Goal: Transaction & Acquisition: Register for event/course

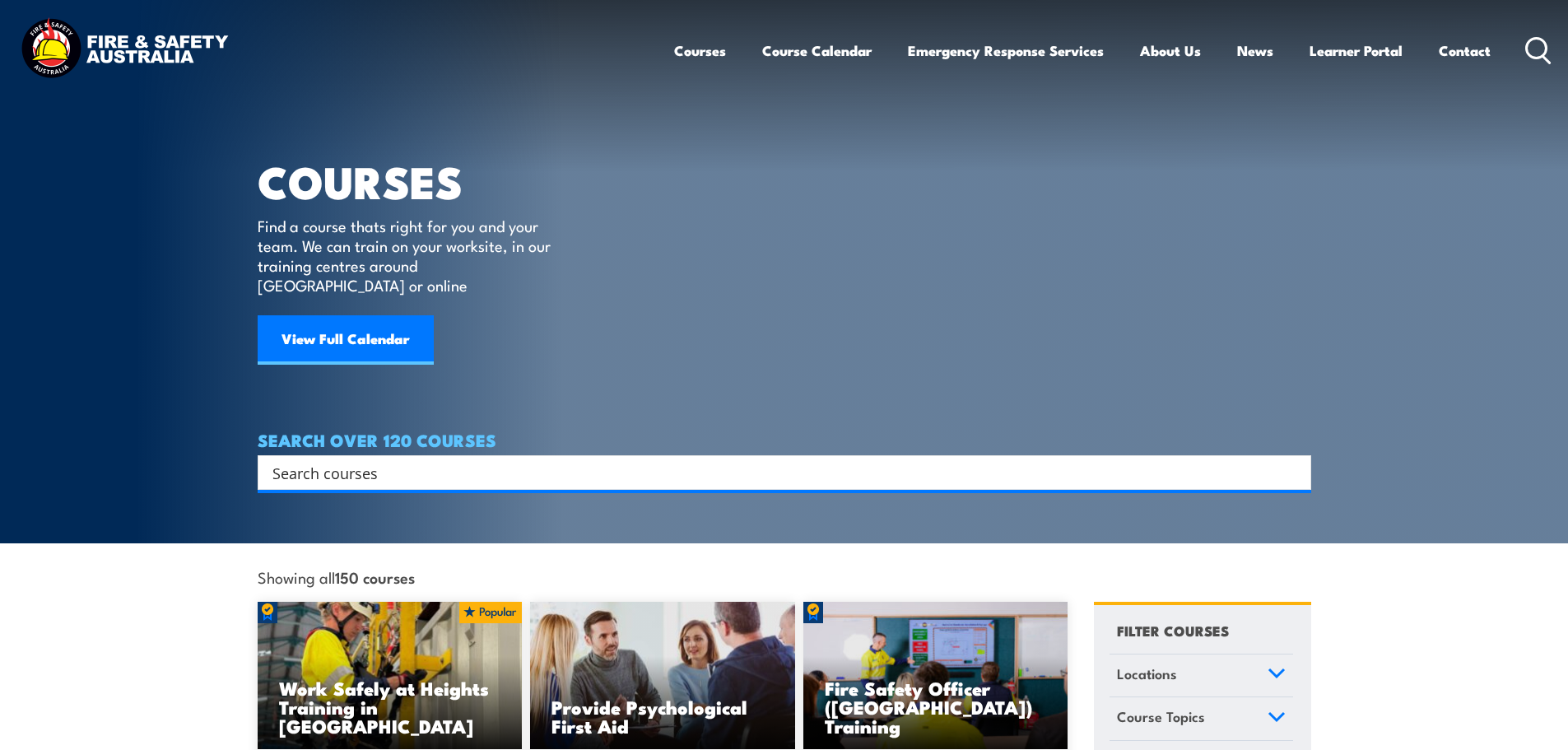
click at [372, 460] on input "Search input" at bounding box center [774, 472] width 1002 height 25
click at [382, 499] on span "No results for "Confined Spave"!" at bounding box center [360, 497] width 176 height 16
click at [370, 460] on input "Confined Spave" at bounding box center [763, 472] width 980 height 25
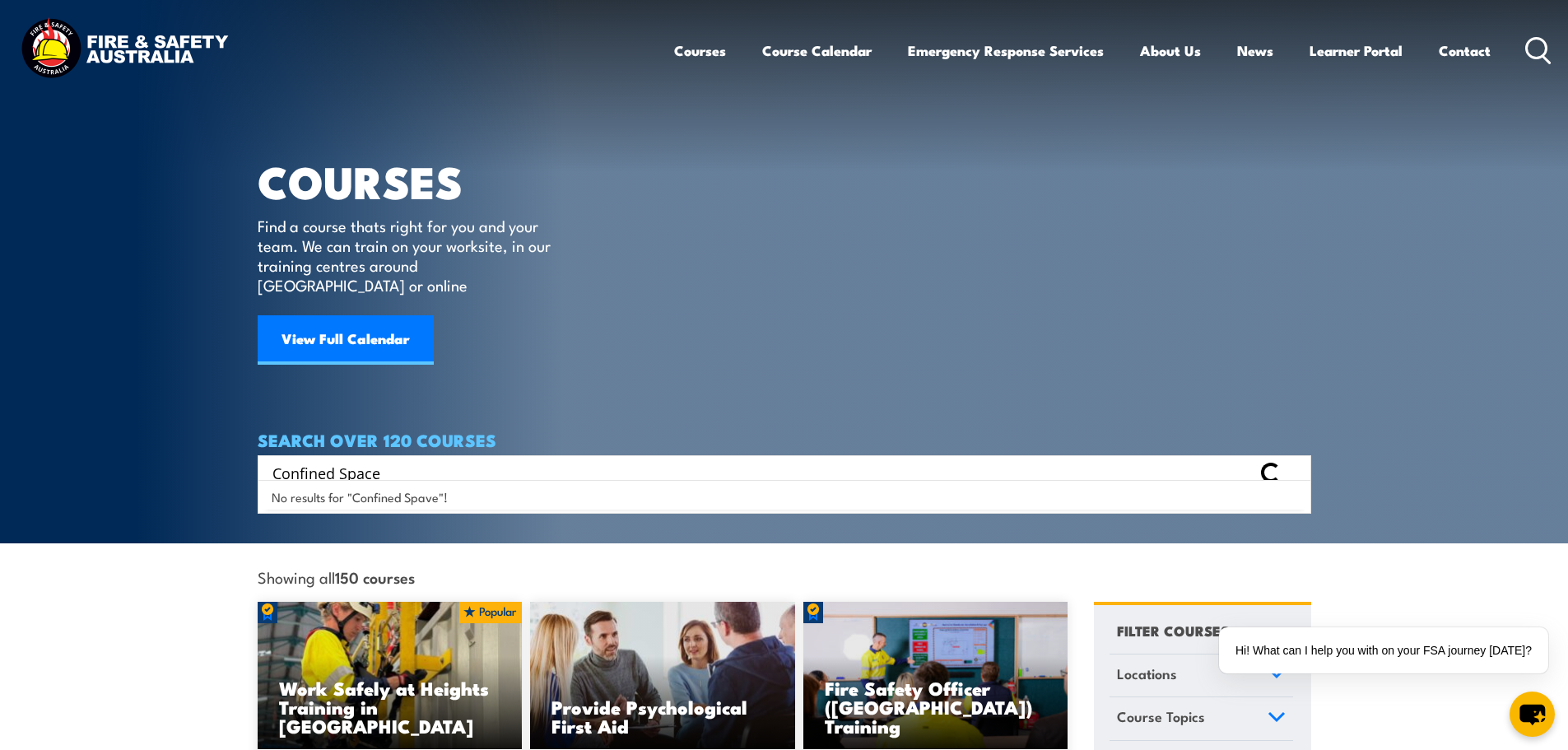
click at [396, 460] on input "Confined Space" at bounding box center [763, 472] width 980 height 25
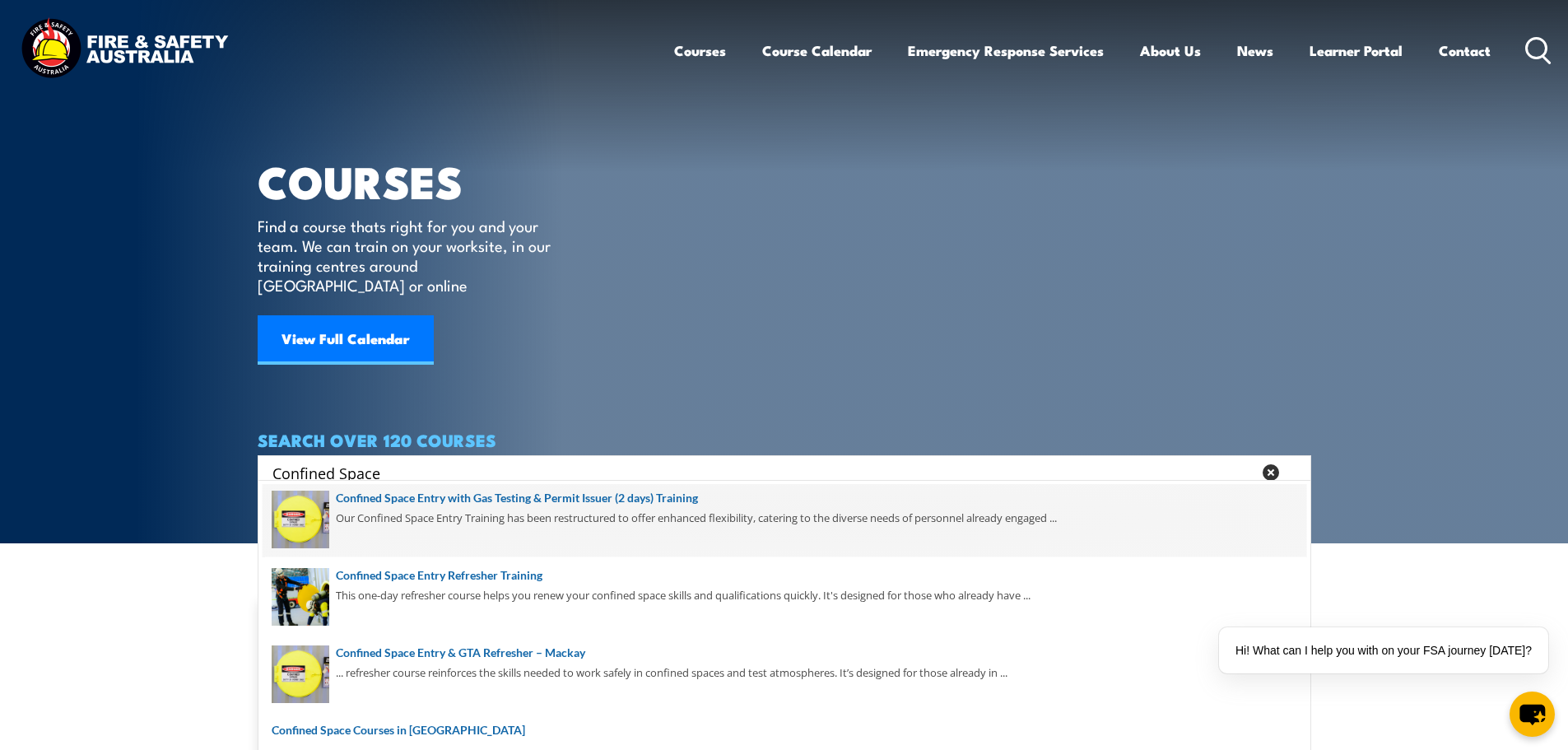
scroll to position [83, 0]
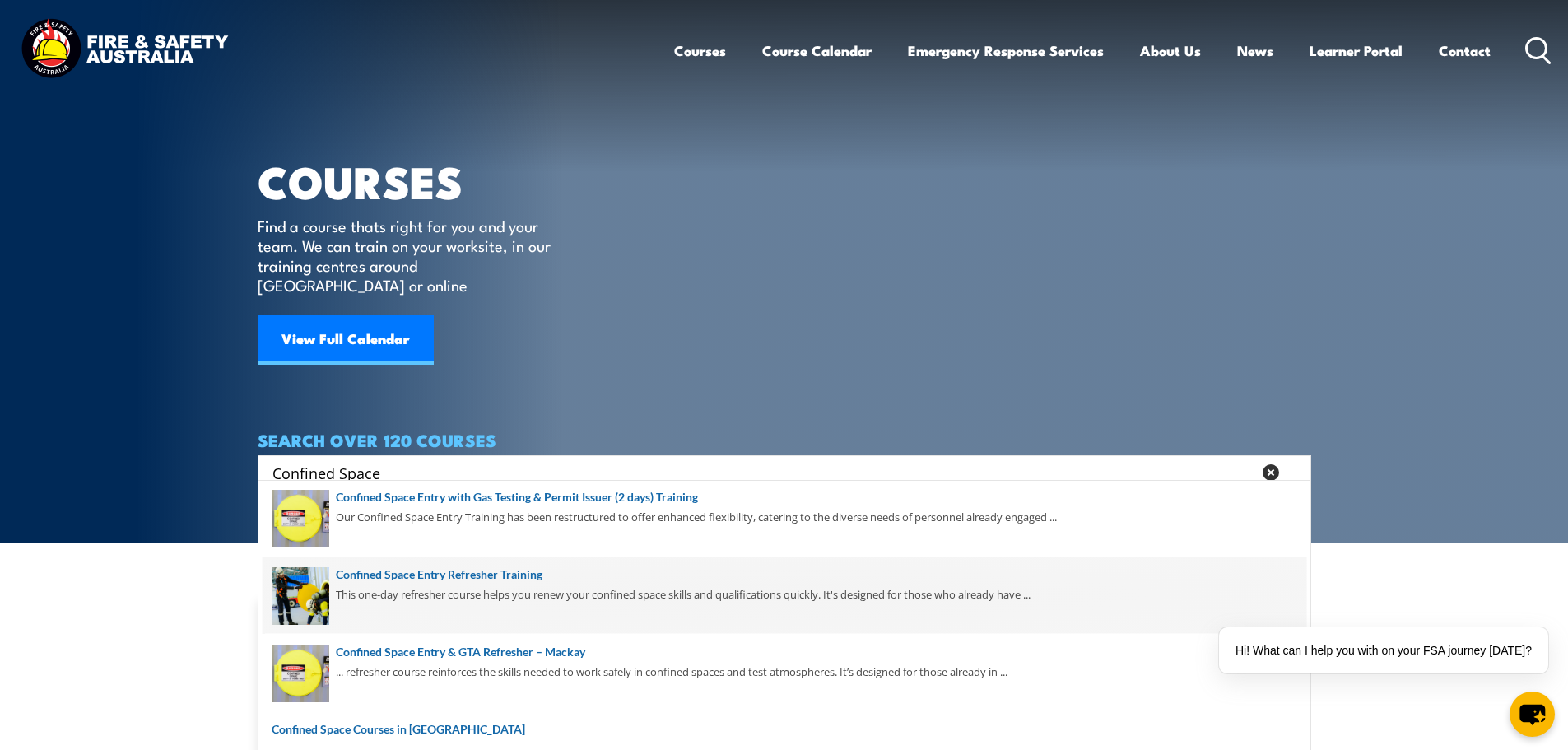
type input "Confined Space"
click at [478, 584] on span at bounding box center [784, 595] width 1044 height 77
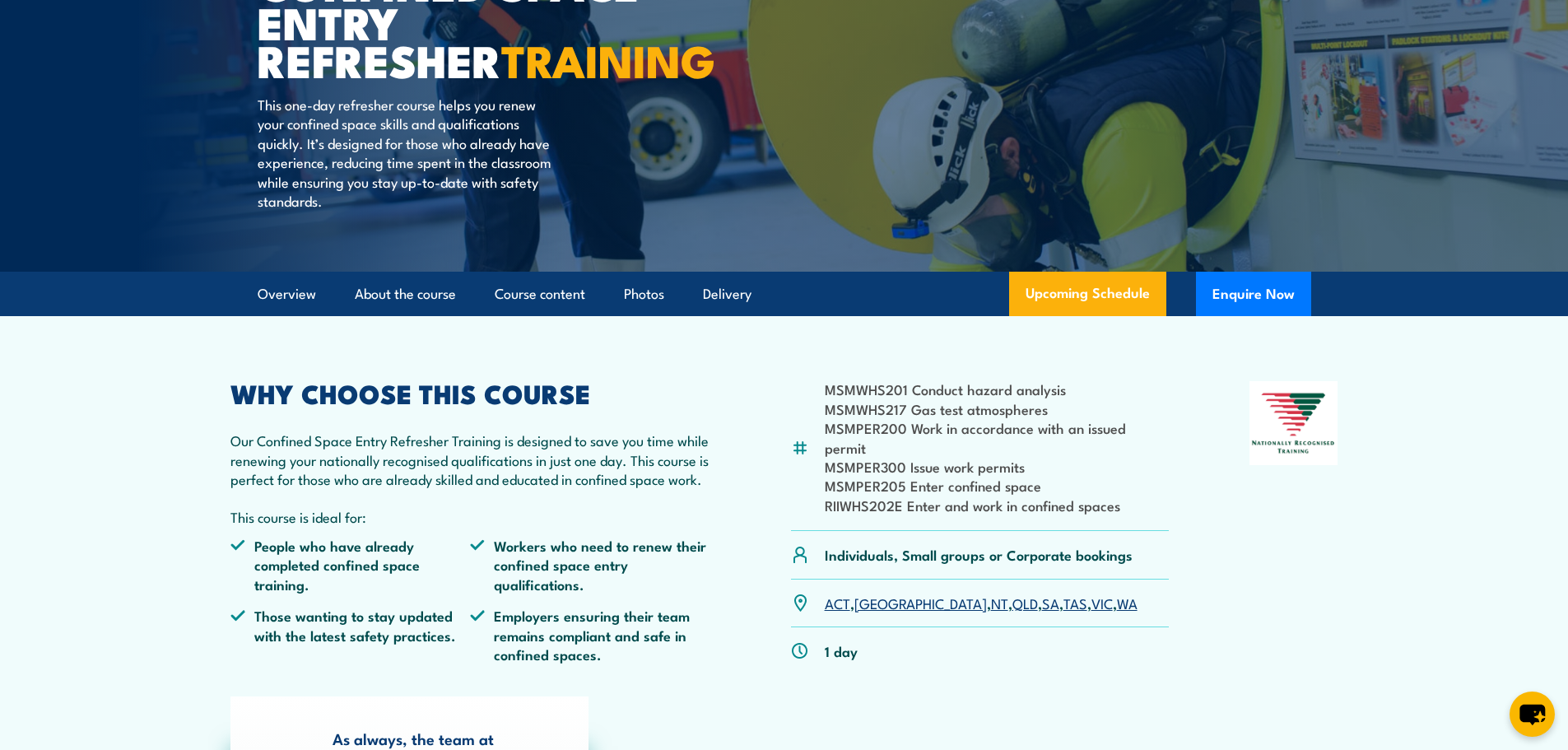
scroll to position [247, 0]
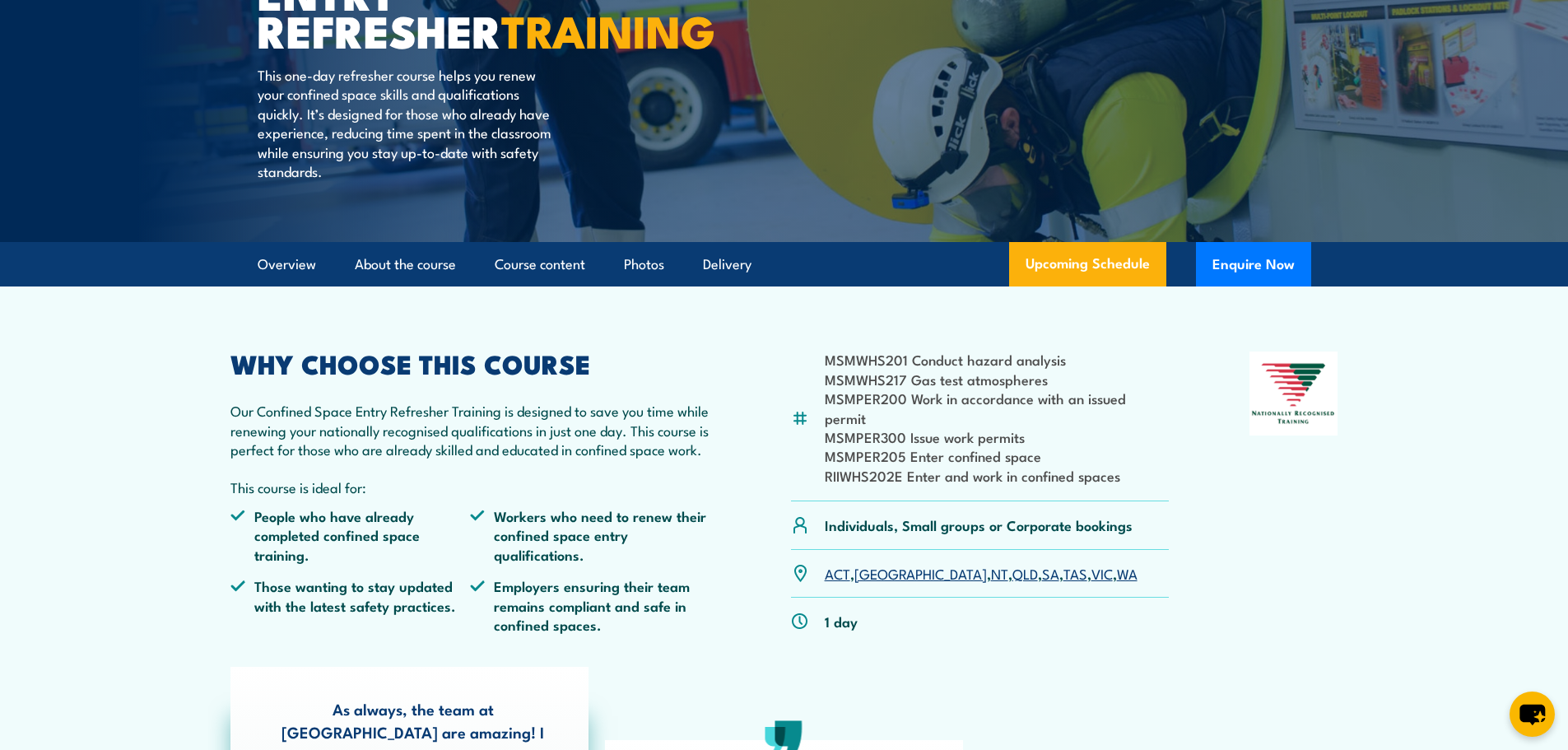
click at [1042, 563] on link "SA" at bounding box center [1050, 573] width 18 height 19
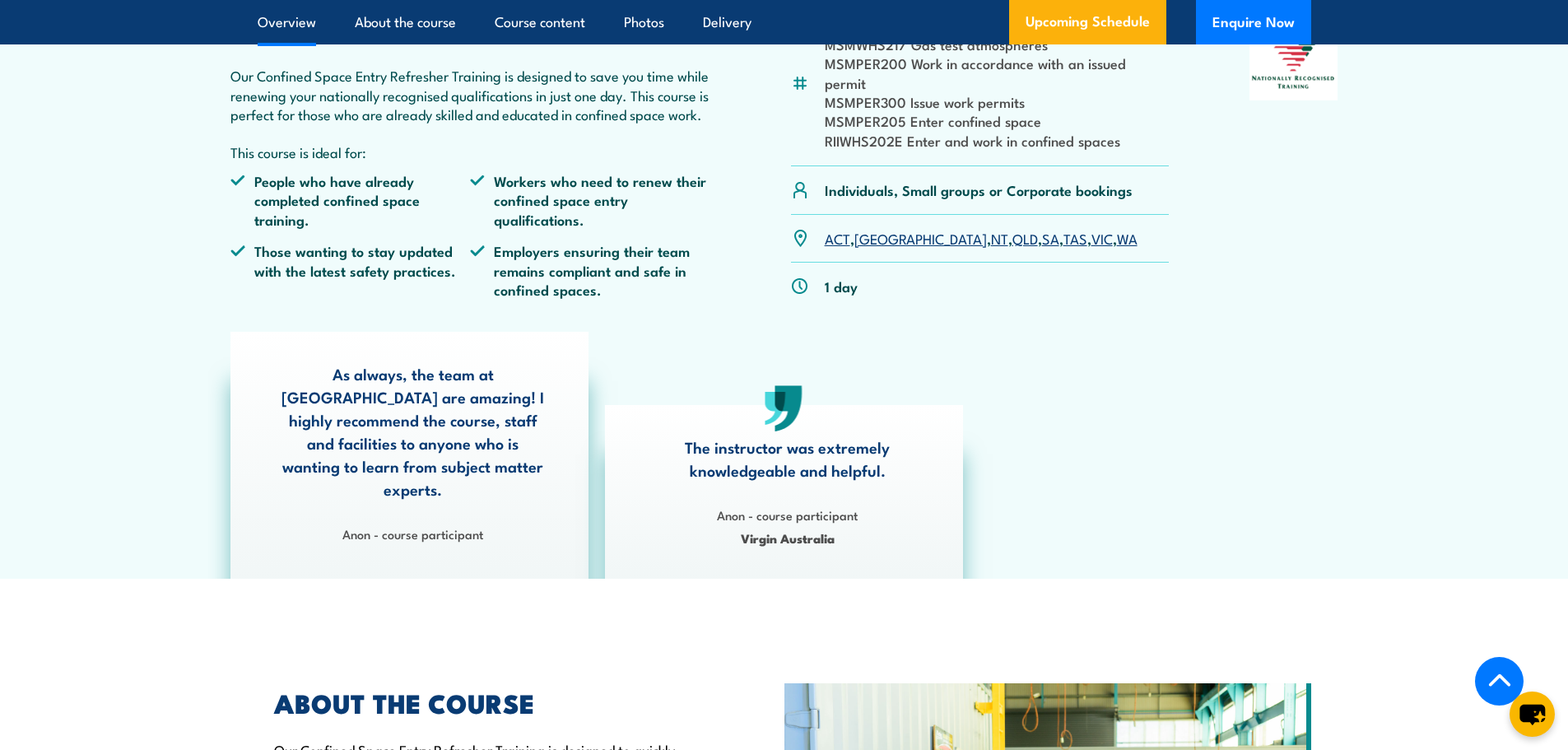
scroll to position [368, 0]
